Goal: Task Accomplishment & Management: Complete application form

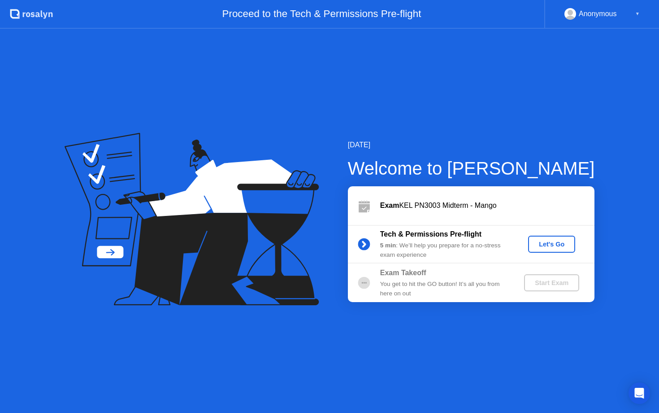
click at [554, 248] on div "Let's Go" at bounding box center [552, 243] width 40 height 7
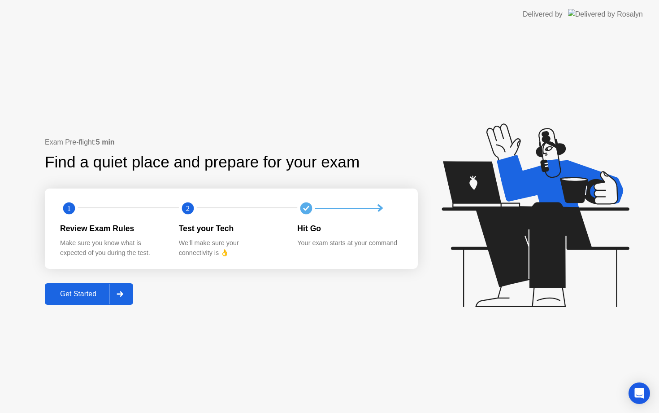
click at [79, 292] on div "Get Started" at bounding box center [78, 294] width 61 height 8
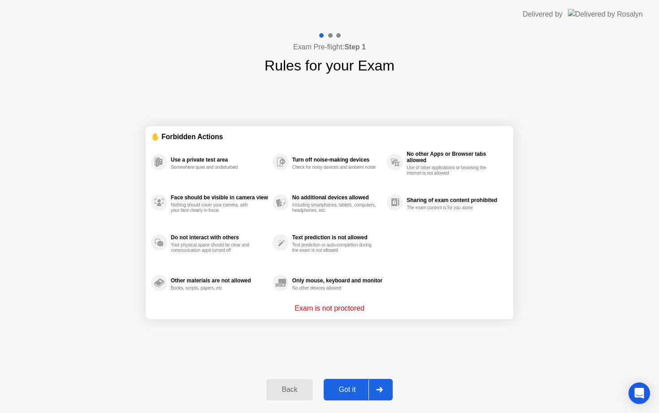
click at [346, 399] on button "Got it" at bounding box center [358, 390] width 69 height 22
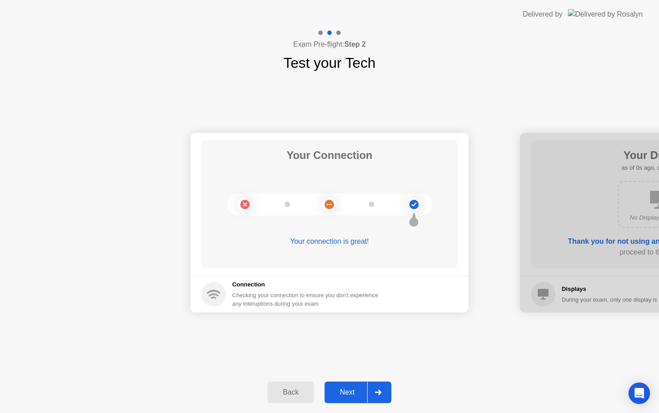
click at [344, 392] on div "Next" at bounding box center [347, 392] width 40 height 8
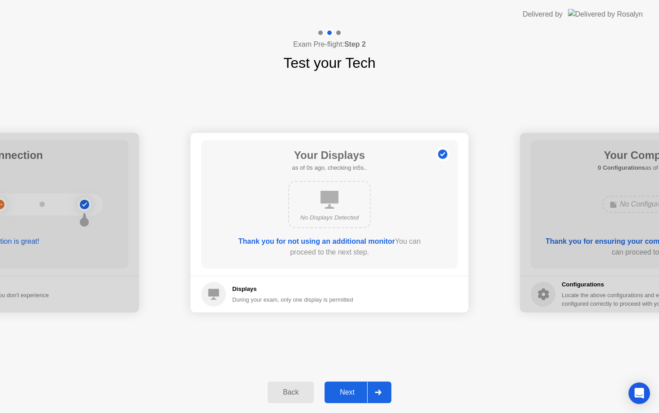
click at [344, 392] on div "Next" at bounding box center [347, 392] width 40 height 8
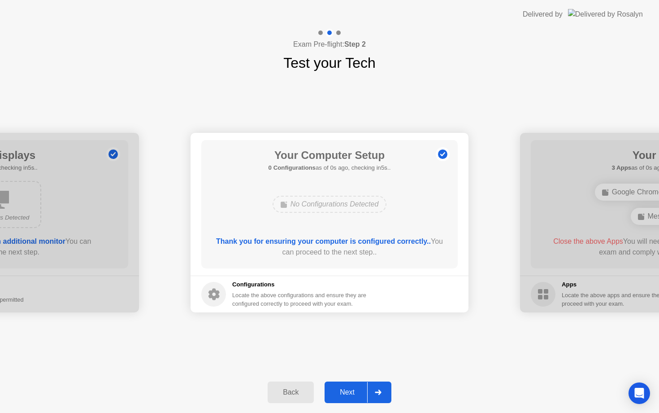
click at [344, 392] on div "Next" at bounding box center [347, 392] width 40 height 8
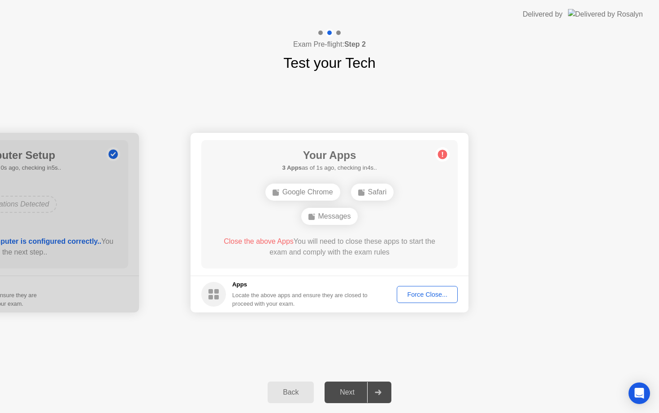
click at [408, 297] on div "Force Close..." at bounding box center [427, 294] width 55 height 7
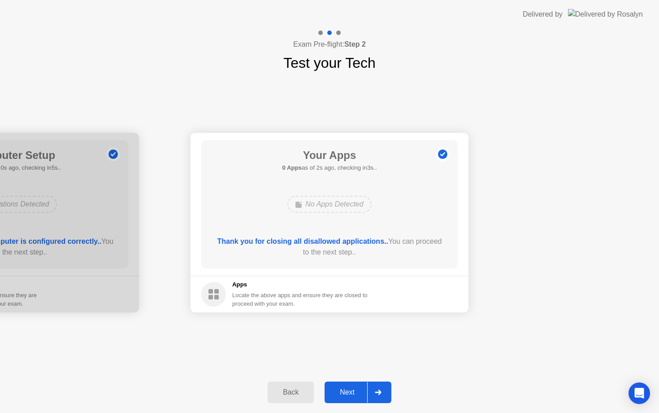
click at [351, 393] on div "Next" at bounding box center [347, 392] width 40 height 8
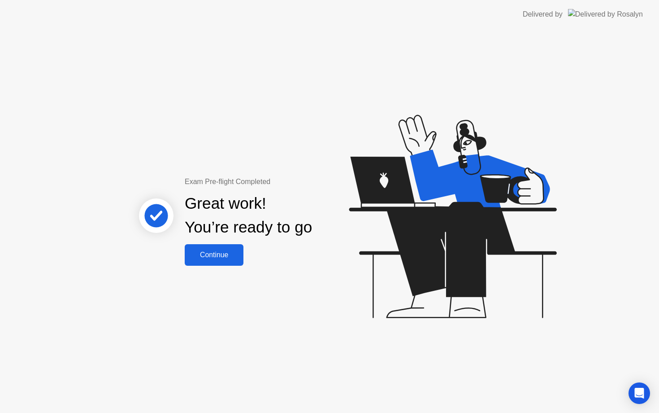
click at [221, 252] on div "Continue" at bounding box center [213, 255] width 53 height 8
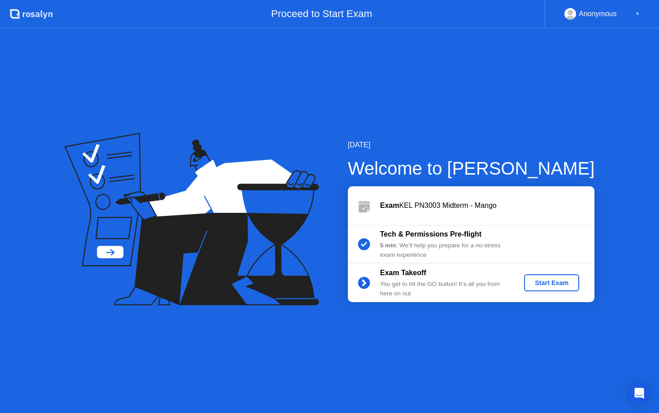
click at [550, 283] on div "Start Exam" at bounding box center [552, 282] width 48 height 7
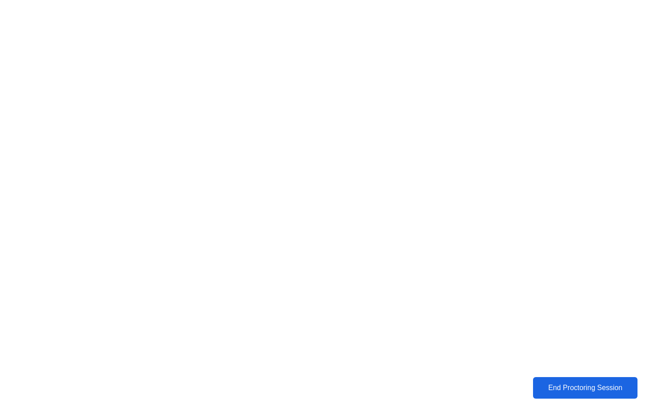
click at [586, 387] on div "End Proctoring Session" at bounding box center [585, 387] width 99 height 8
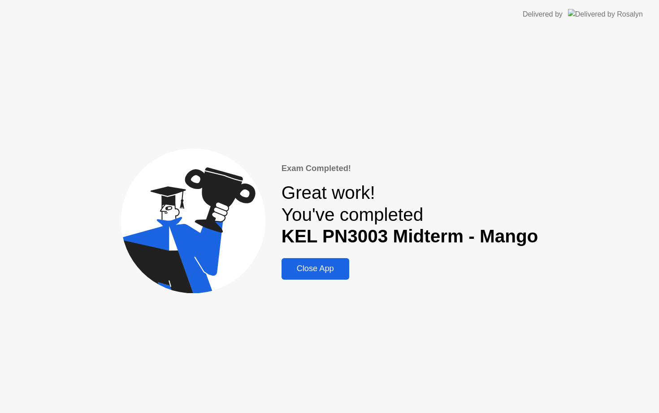
click at [318, 261] on button "Close App" at bounding box center [316, 269] width 68 height 22
